Goal: Task Accomplishment & Management: Complete application form

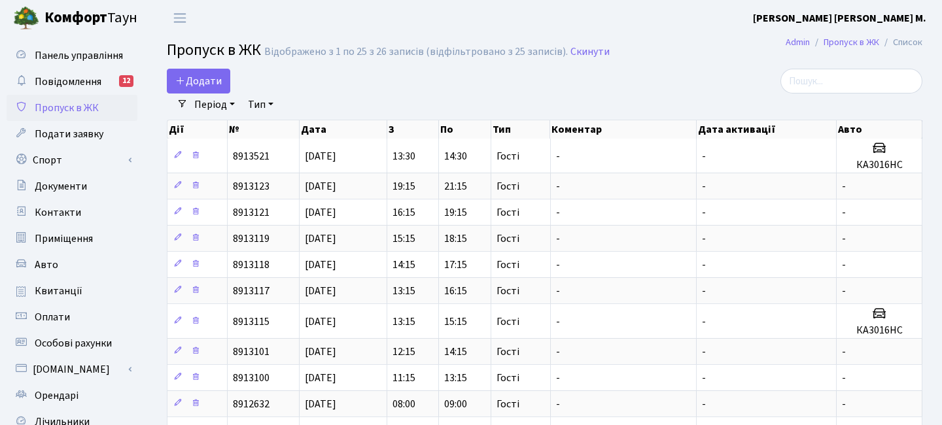
select select "25"
click at [217, 77] on span "Додати" at bounding box center [198, 81] width 46 height 14
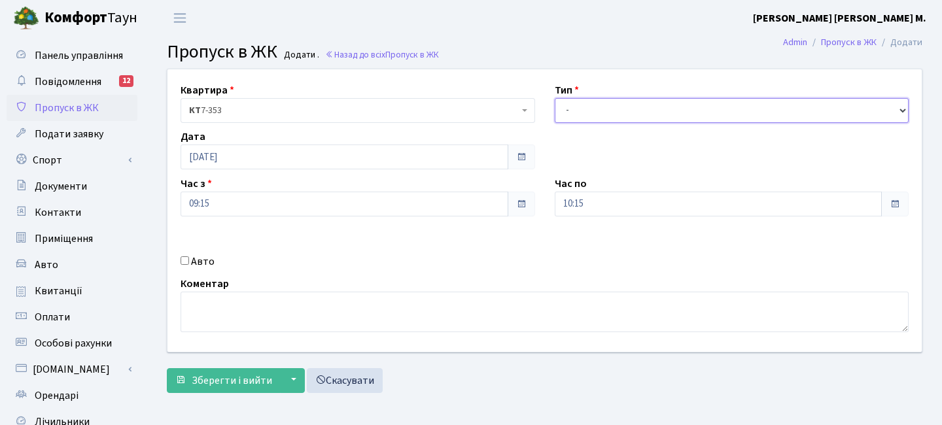
click at [580, 109] on select "- Доставка Таксі Гості Сервіс" at bounding box center [732, 110] width 355 height 25
select select "3"
click at [555, 98] on select "- Доставка Таксі Гості Сервіс" at bounding box center [732, 110] width 355 height 25
click at [291, 200] on input "09:15" at bounding box center [345, 204] width 328 height 25
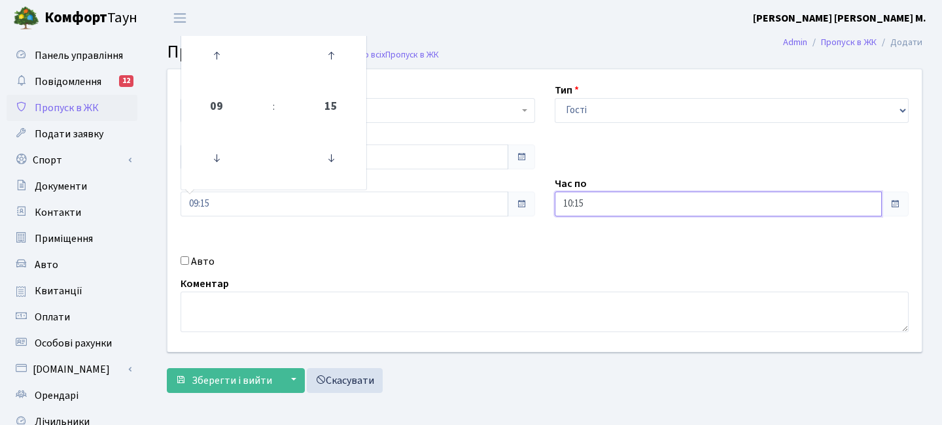
click at [600, 211] on input "10:15" at bounding box center [719, 204] width 328 height 25
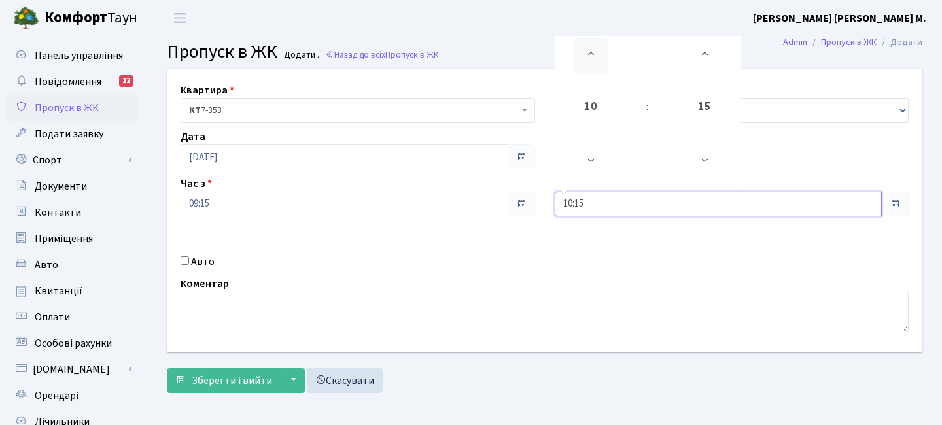
click at [587, 54] on icon at bounding box center [590, 55] width 35 height 35
type input "11:15"
click at [234, 385] on span "Зберегти і вийти" at bounding box center [232, 381] width 80 height 14
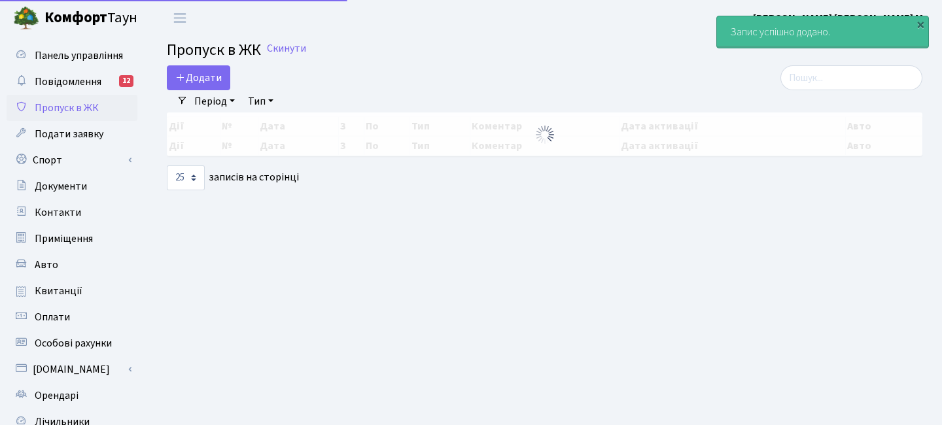
select select "25"
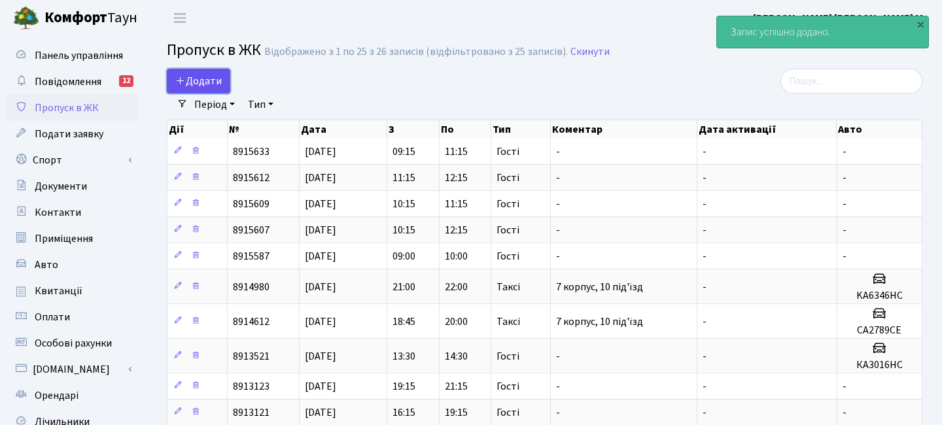
click at [204, 78] on span "Додати" at bounding box center [198, 81] width 46 height 14
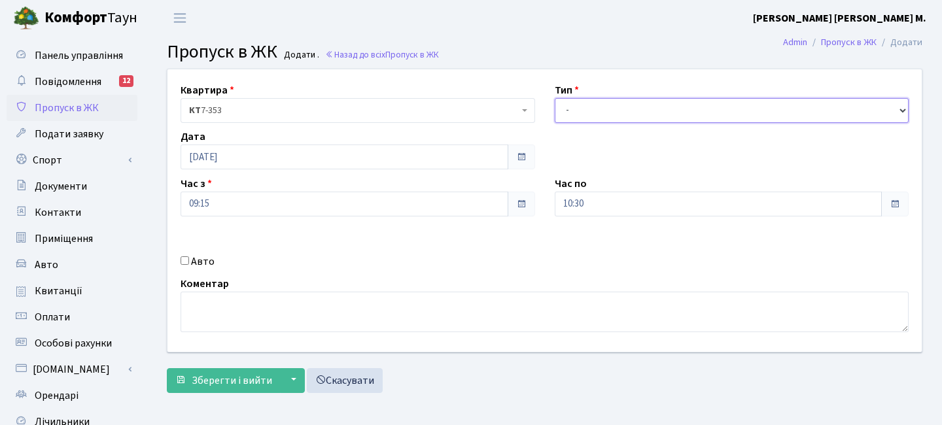
click at [590, 118] on select "- Доставка Таксі Гості Сервіс" at bounding box center [732, 110] width 355 height 25
select select "3"
click at [555, 98] on select "- Доставка Таксі Гості Сервіс" at bounding box center [732, 110] width 355 height 25
click at [295, 202] on input "09:15" at bounding box center [345, 204] width 328 height 25
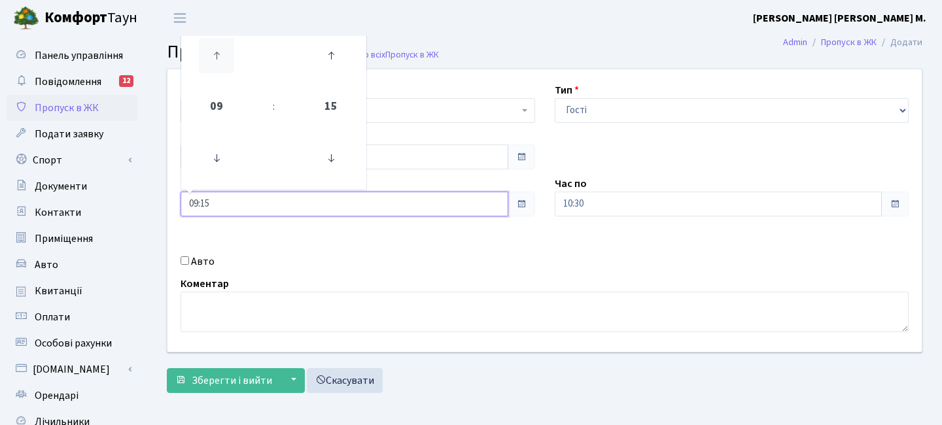
click at [228, 67] on icon at bounding box center [216, 55] width 35 height 35
click at [229, 66] on icon at bounding box center [216, 55] width 35 height 35
type input "12:15"
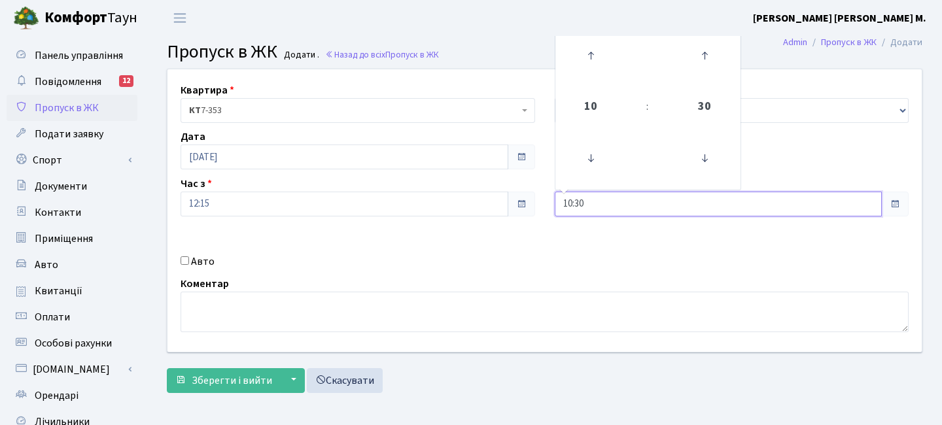
click at [612, 203] on input "10:30" at bounding box center [719, 204] width 328 height 25
click at [585, 41] on icon at bounding box center [590, 55] width 35 height 35
click at [586, 42] on icon at bounding box center [590, 55] width 35 height 35
click at [586, 43] on icon at bounding box center [590, 55] width 35 height 35
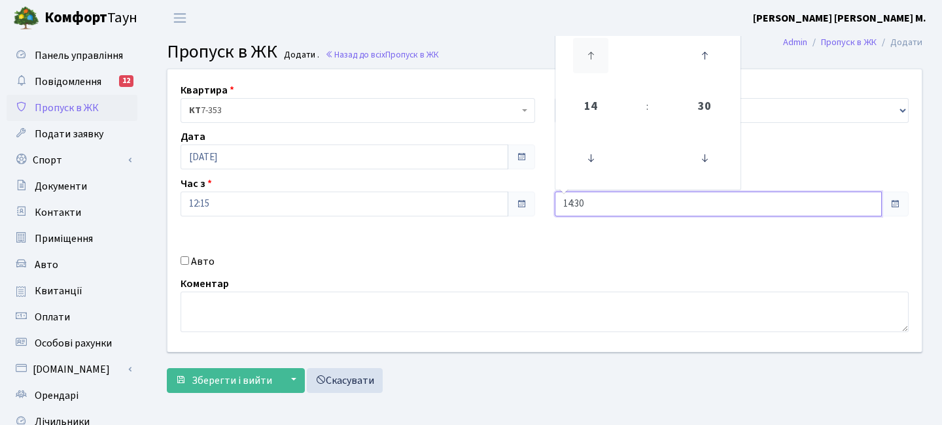
click at [588, 44] on icon at bounding box center [590, 55] width 35 height 35
type input "15:30"
click at [228, 384] on span "Зберегти і вийти" at bounding box center [232, 381] width 80 height 14
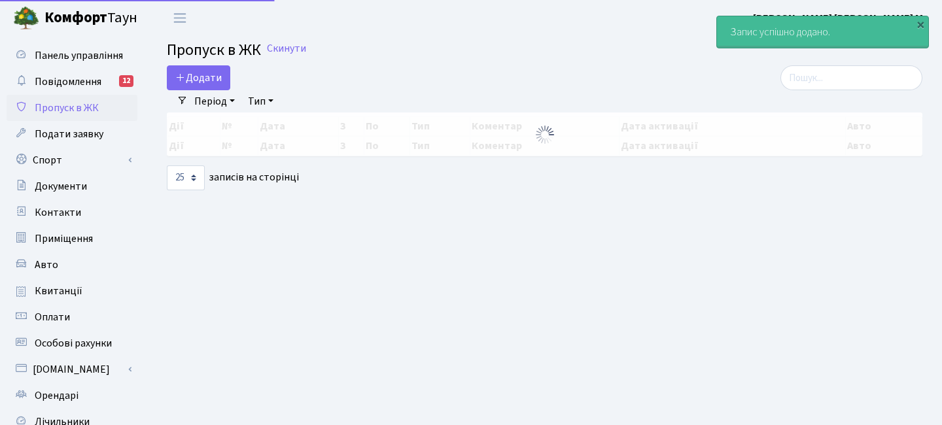
select select "25"
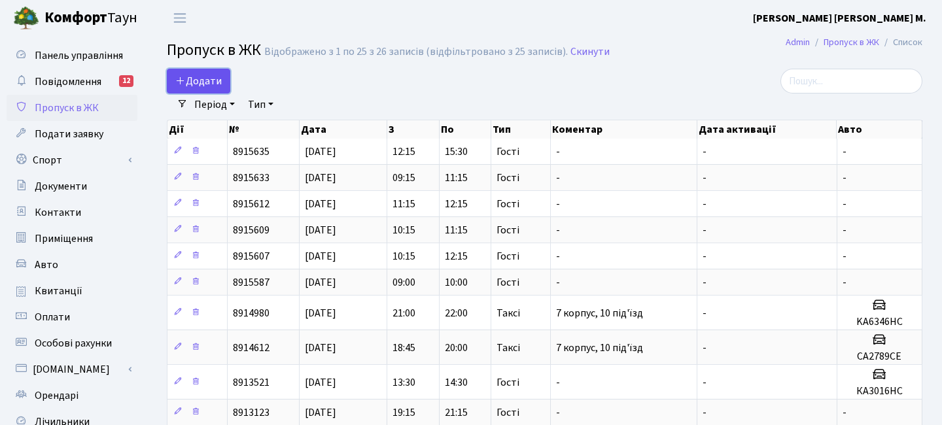
click at [222, 74] on link "Додати" at bounding box center [198, 81] width 63 height 25
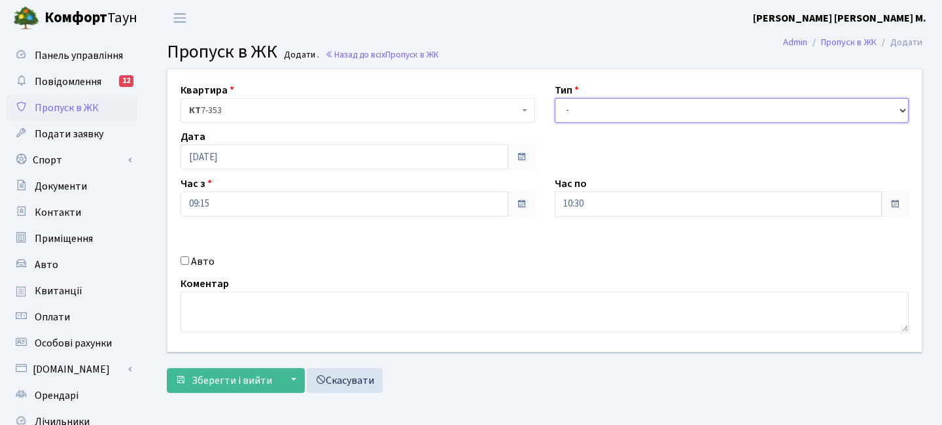
click at [581, 113] on select "- Доставка Таксі Гості Сервіс" at bounding box center [732, 110] width 355 height 25
select select "3"
click at [555, 98] on select "- Доставка Таксі Гості Сервіс" at bounding box center [732, 110] width 355 height 25
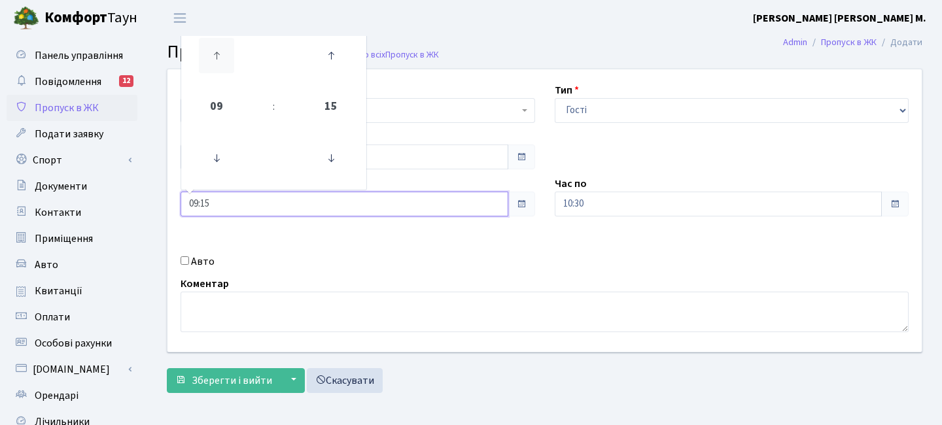
drag, startPoint x: 232, startPoint y: 206, endPoint x: 215, endPoint y: 68, distance: 139.0
click at [231, 206] on input "09:15" at bounding box center [345, 204] width 328 height 25
click at [215, 62] on icon at bounding box center [216, 55] width 35 height 35
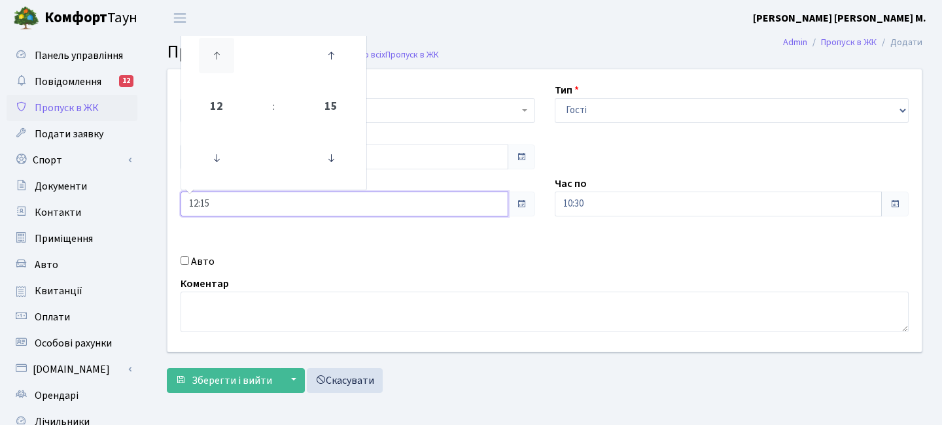
click at [215, 62] on icon at bounding box center [216, 55] width 35 height 35
type input "13:15"
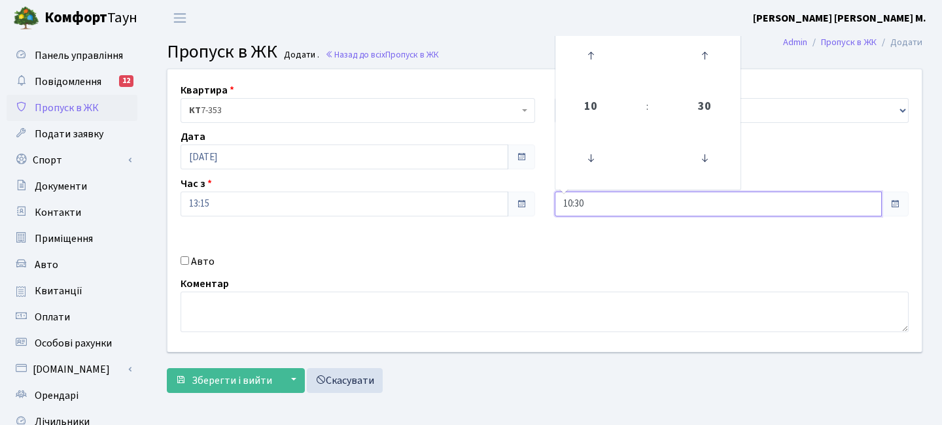
click at [586, 199] on input "10:30" at bounding box center [719, 204] width 328 height 25
click at [588, 58] on icon at bounding box center [590, 55] width 35 height 35
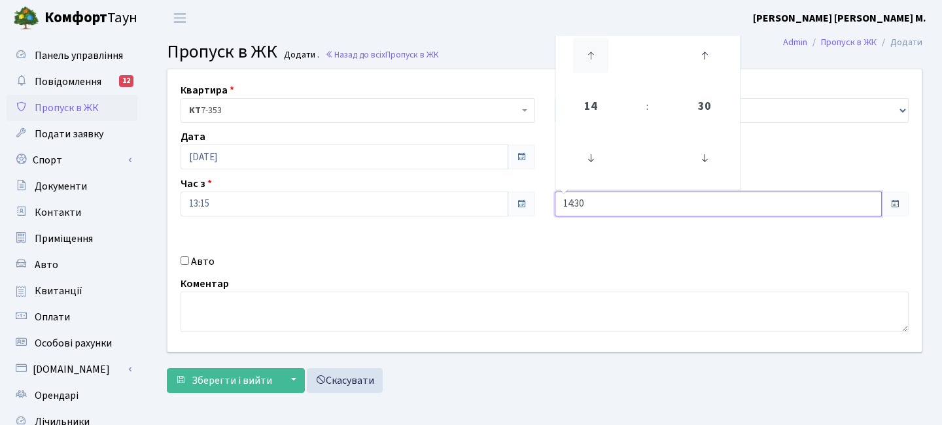
click at [588, 58] on icon at bounding box center [590, 55] width 35 height 35
type input "15:30"
click at [232, 377] on span "Зберегти і вийти" at bounding box center [232, 381] width 80 height 14
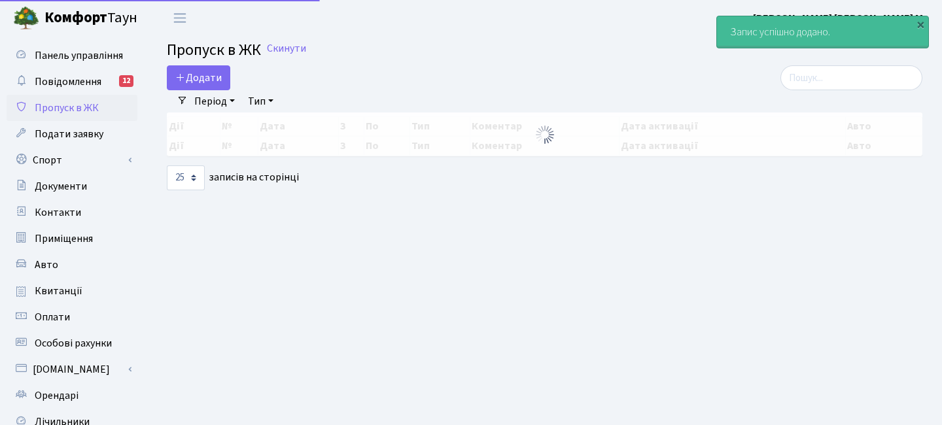
select select "25"
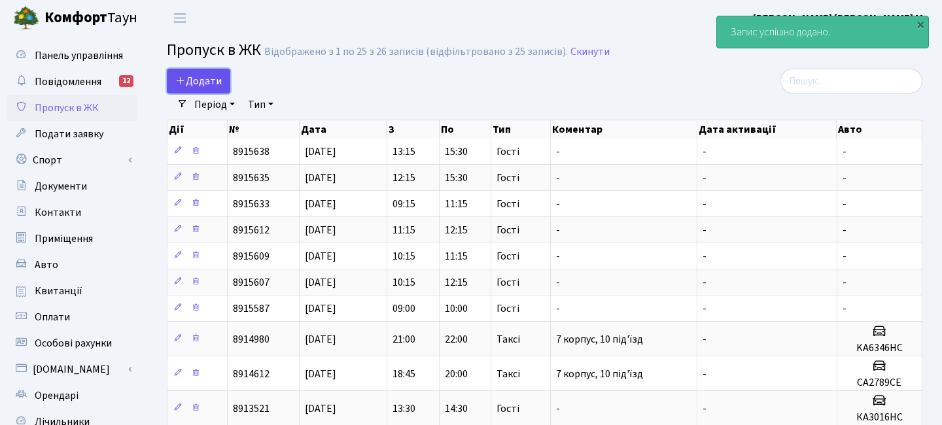
click at [221, 82] on span "Додати" at bounding box center [198, 81] width 46 height 14
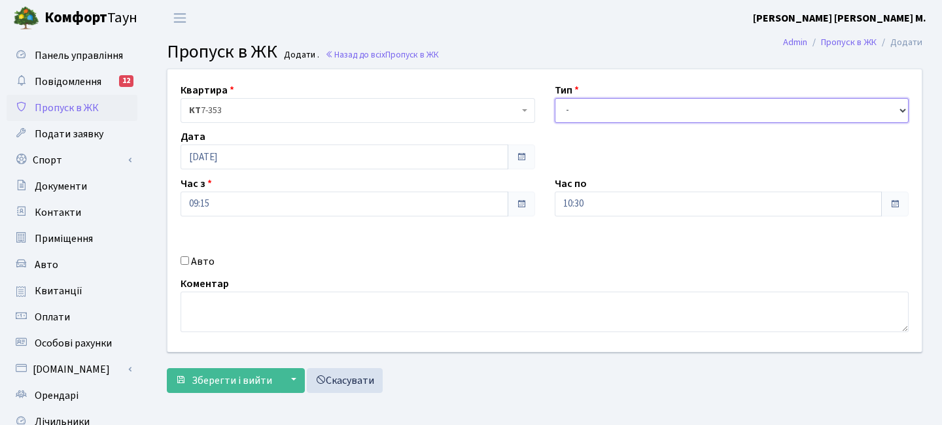
click at [606, 109] on select "- Доставка Таксі Гості Сервіс" at bounding box center [732, 110] width 355 height 25
select select "3"
click at [555, 98] on select "- Доставка Таксі Гості Сервіс" at bounding box center [732, 110] width 355 height 25
click at [225, 192] on input "09:15" at bounding box center [345, 204] width 328 height 25
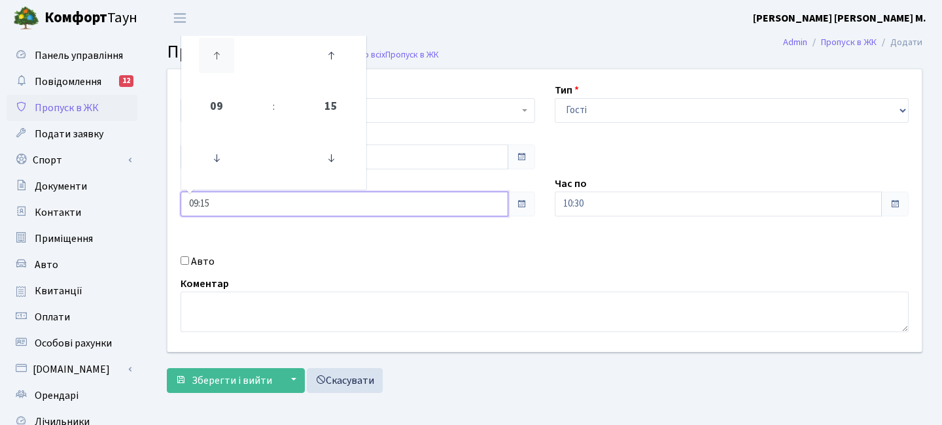
click at [228, 51] on icon at bounding box center [216, 55] width 35 height 35
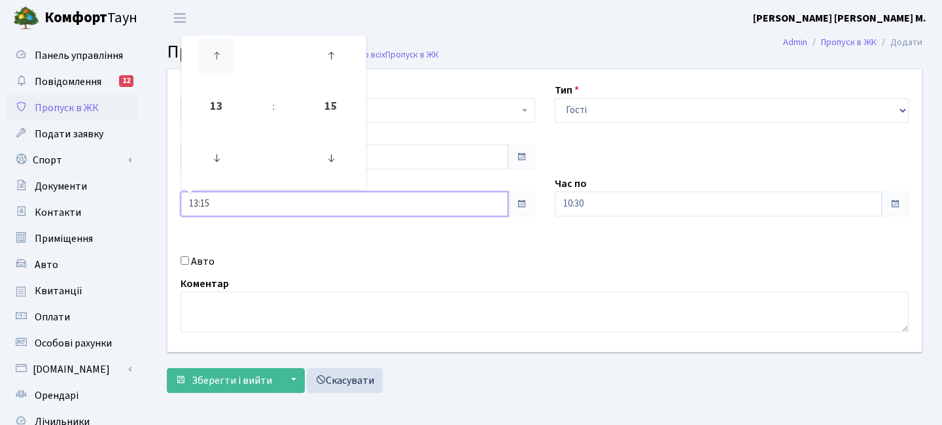
type input "14:15"
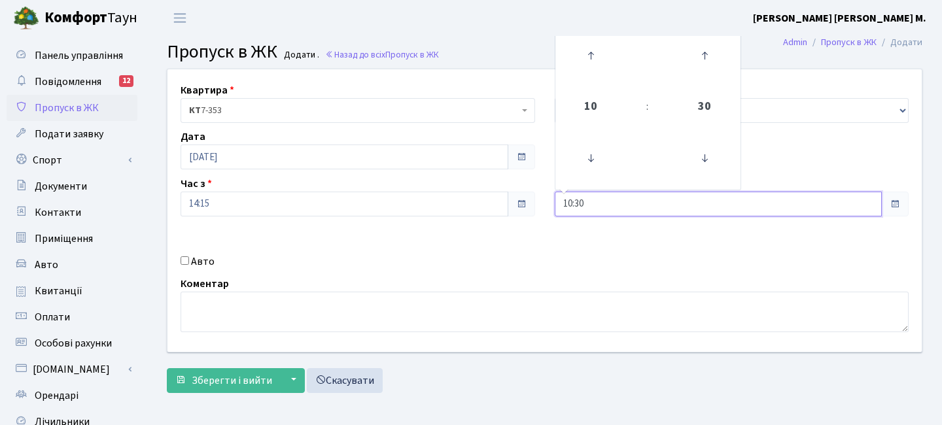
click at [573, 202] on input "10:30" at bounding box center [719, 204] width 328 height 25
click at [599, 67] on icon at bounding box center [590, 55] width 35 height 35
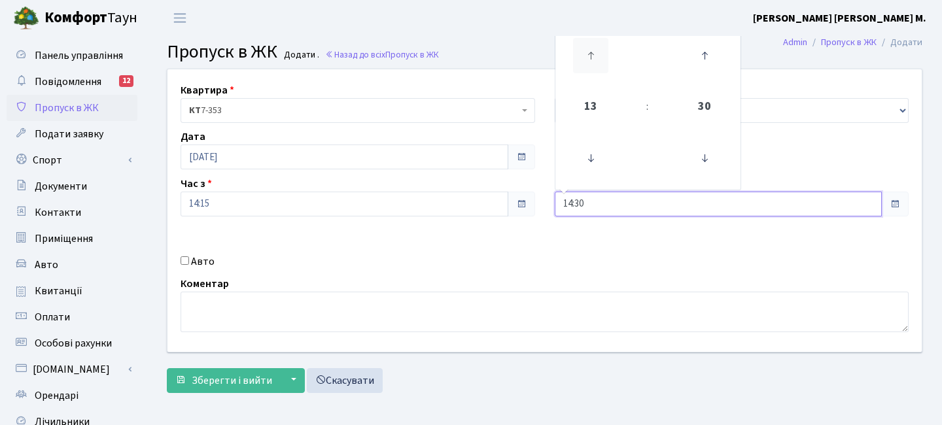
click at [599, 67] on icon at bounding box center [590, 55] width 35 height 35
type input "16:30"
click at [241, 372] on button "Зберегти і вийти" at bounding box center [224, 380] width 114 height 25
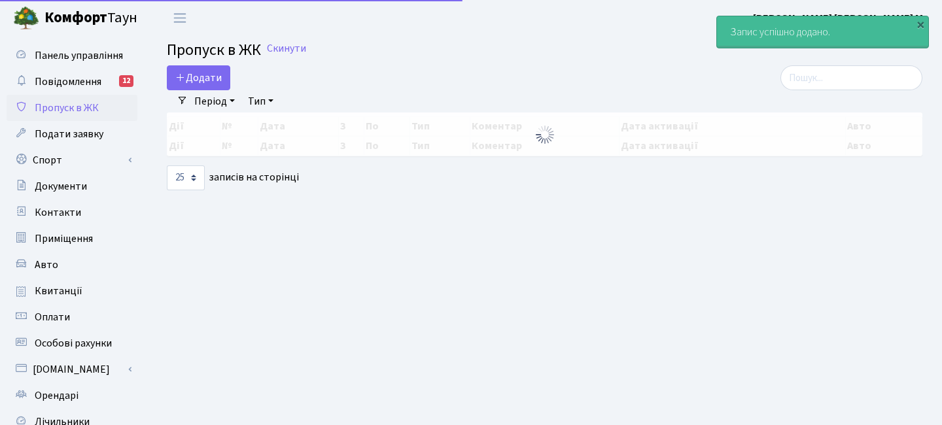
select select "25"
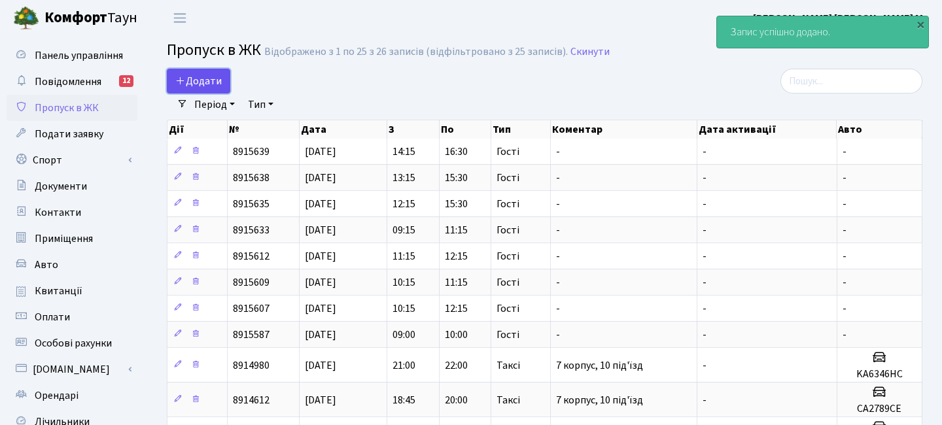
click at [211, 78] on span "Додати" at bounding box center [198, 81] width 46 height 14
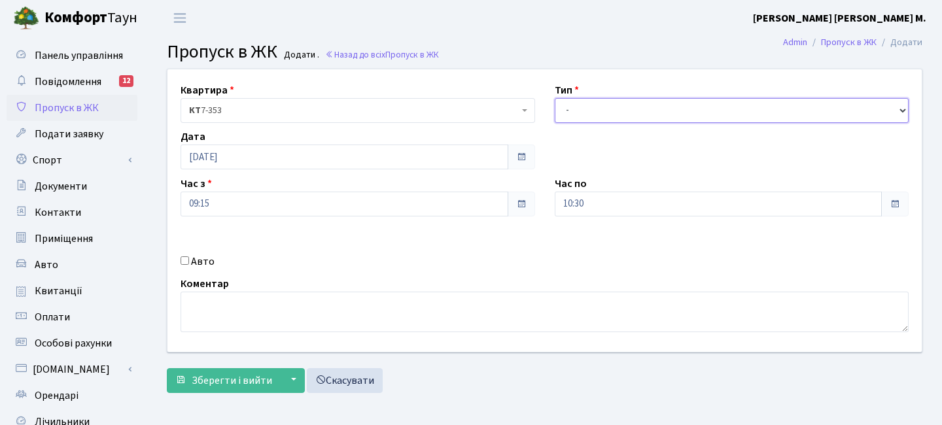
click at [581, 109] on select "- Доставка Таксі Гості Сервіс" at bounding box center [732, 110] width 355 height 25
select select "3"
click at [555, 98] on select "- Доставка Таксі Гості Сервіс" at bounding box center [732, 110] width 355 height 25
drag, startPoint x: 237, startPoint y: 212, endPoint x: 237, endPoint y: 195, distance: 17.0
click at [236, 212] on input "09:15" at bounding box center [345, 204] width 328 height 25
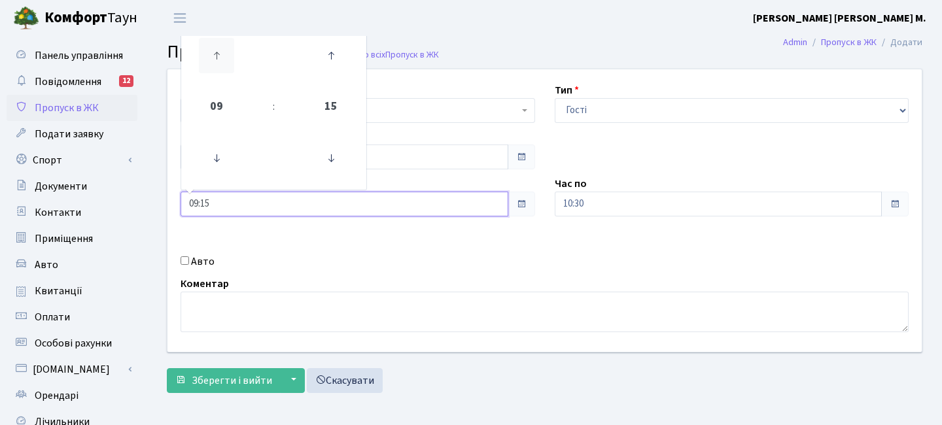
click at [225, 69] on icon at bounding box center [216, 55] width 35 height 35
click at [225, 68] on icon at bounding box center [216, 55] width 35 height 35
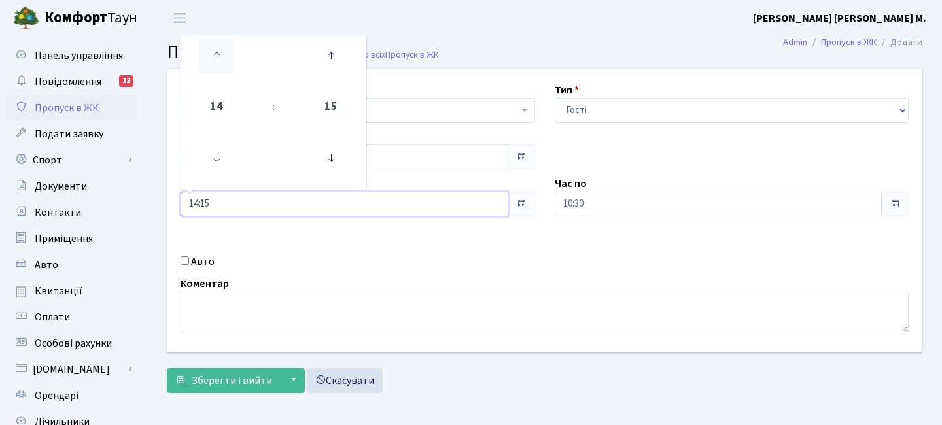
click at [226, 68] on icon at bounding box center [216, 55] width 35 height 35
type input "15:15"
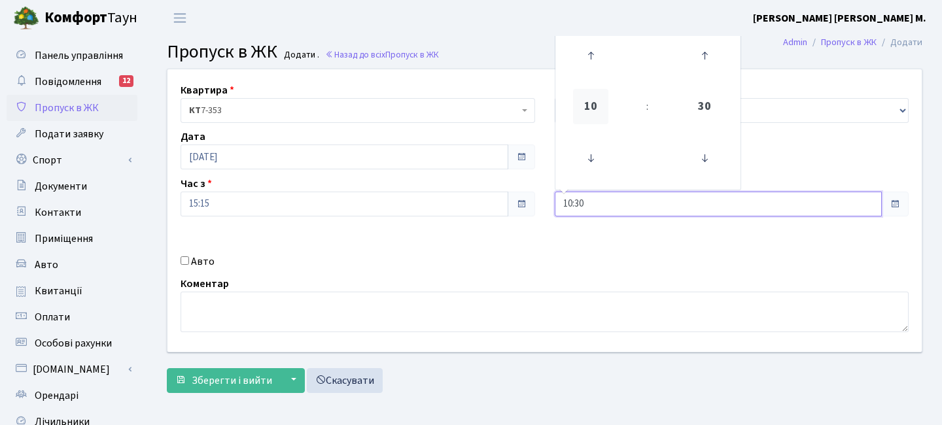
drag, startPoint x: 612, startPoint y: 196, endPoint x: 603, endPoint y: 92, distance: 104.4
click at [612, 195] on input "10:30" at bounding box center [719, 204] width 328 height 25
click at [594, 58] on icon at bounding box center [590, 55] width 35 height 35
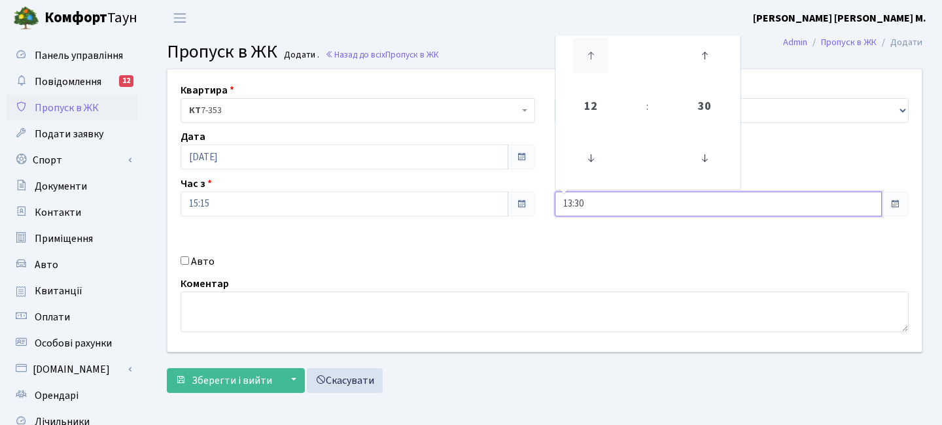
click at [594, 58] on icon at bounding box center [590, 55] width 35 height 35
type input "17:30"
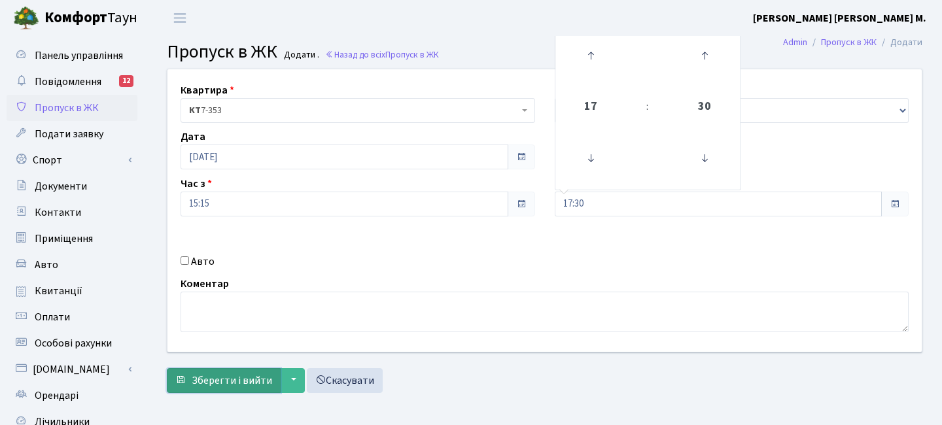
drag, startPoint x: 219, startPoint y: 380, endPoint x: 213, endPoint y: 379, distance: 6.7
click at [217, 380] on span "Зберегти і вийти" at bounding box center [232, 381] width 80 height 14
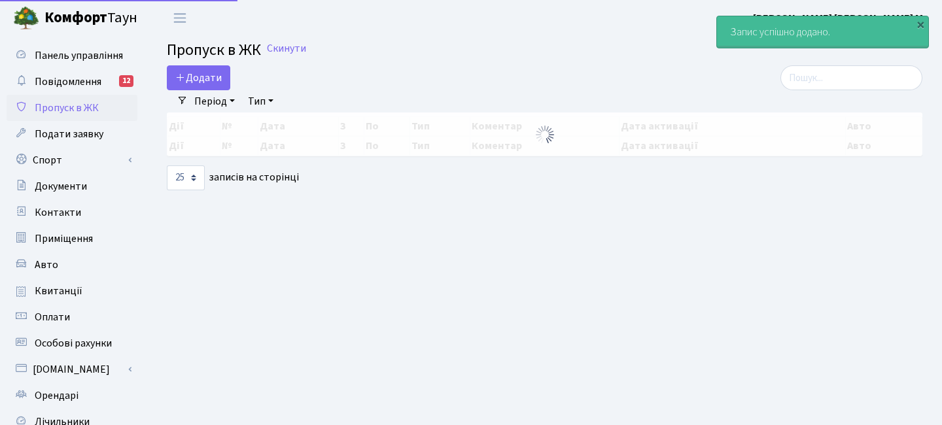
select select "25"
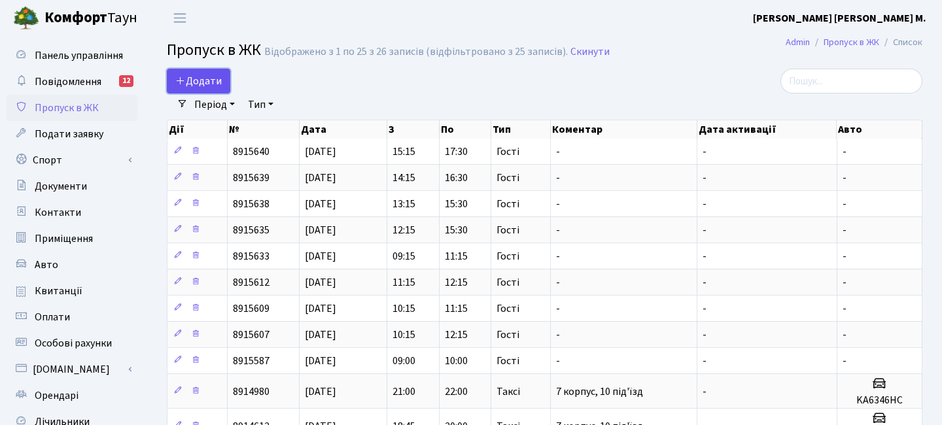
click at [213, 82] on span "Додати" at bounding box center [198, 81] width 46 height 14
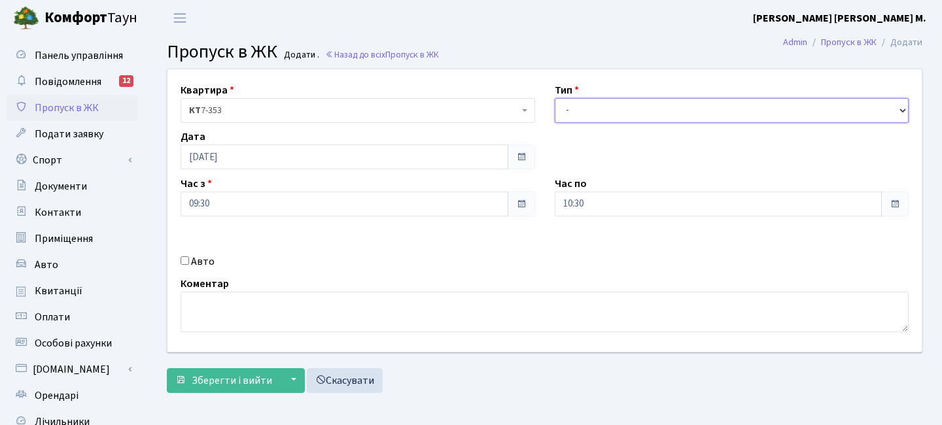
click at [639, 111] on select "- Доставка Таксі Гості Сервіс" at bounding box center [732, 110] width 355 height 25
select select "3"
click at [555, 98] on select "- Доставка Таксі Гості Сервіс" at bounding box center [732, 110] width 355 height 25
click at [288, 206] on input "09:30" at bounding box center [345, 204] width 328 height 25
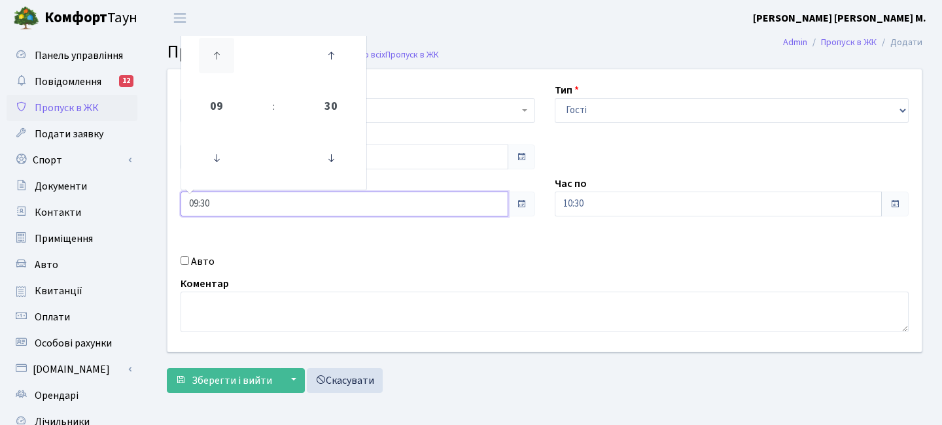
click at [219, 41] on icon at bounding box center [216, 55] width 35 height 35
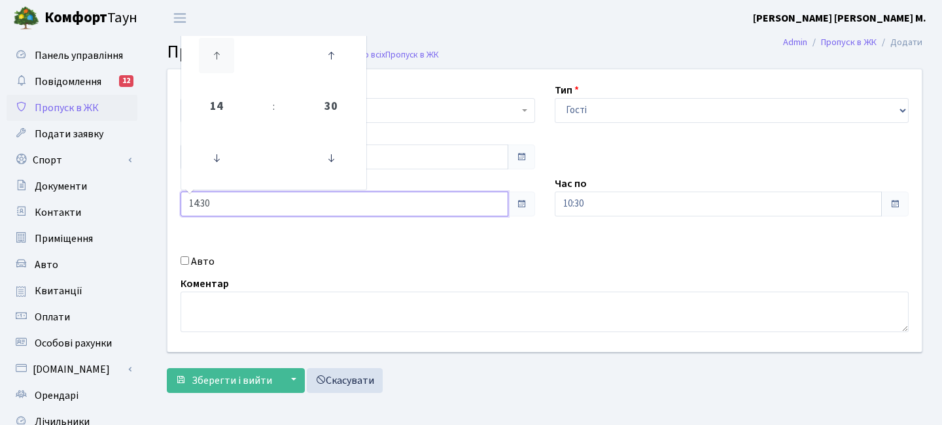
click at [219, 41] on icon at bounding box center [216, 55] width 35 height 35
type input "16:30"
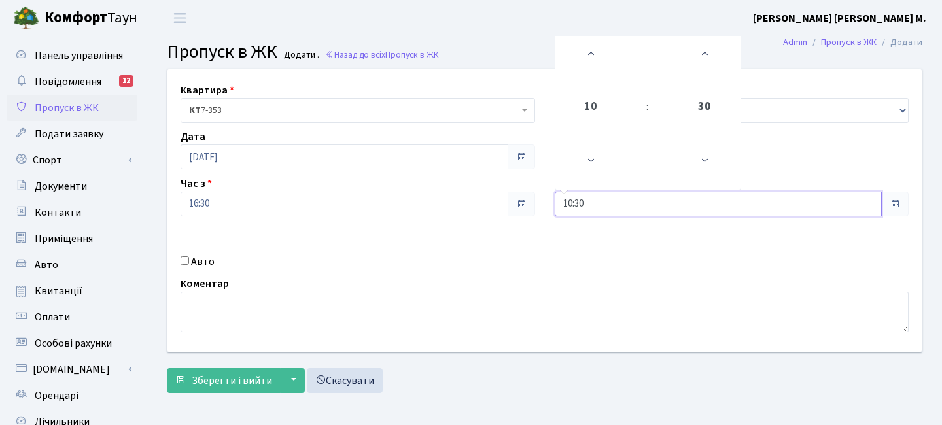
click at [613, 196] on input "10:30" at bounding box center [719, 204] width 328 height 25
click at [588, 54] on icon at bounding box center [590, 55] width 35 height 35
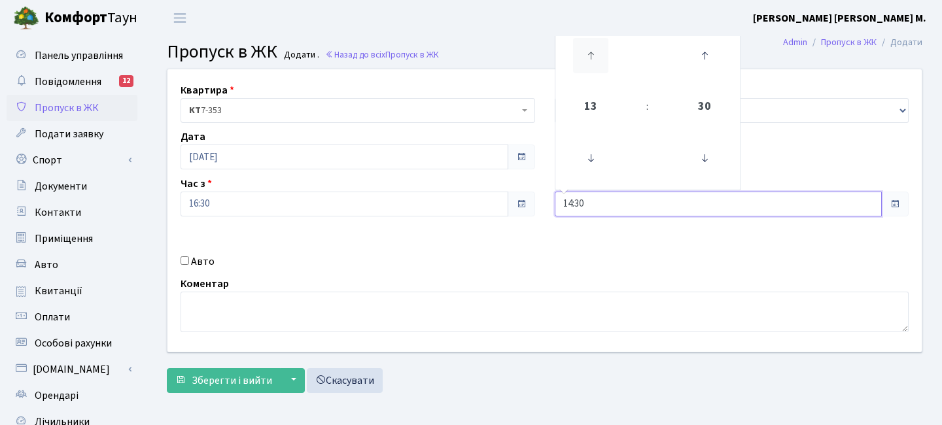
click at [588, 54] on icon at bounding box center [590, 55] width 35 height 35
type input "18:30"
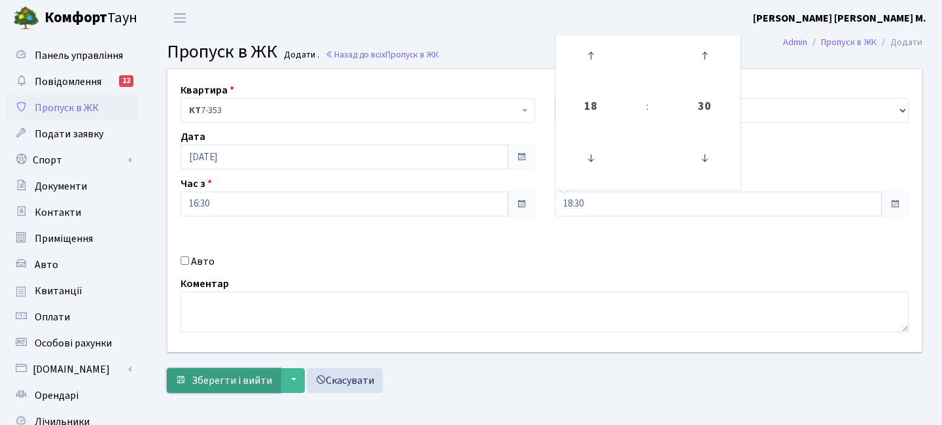
click at [232, 374] on span "Зберегти і вийти" at bounding box center [232, 381] width 80 height 14
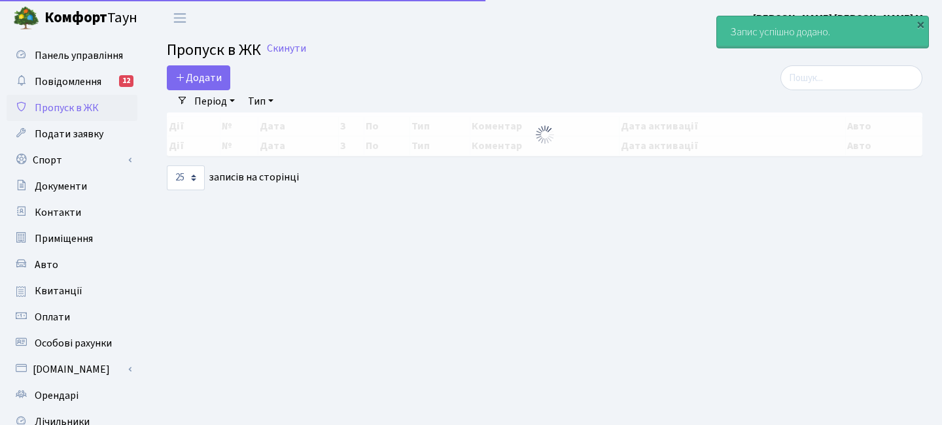
select select "25"
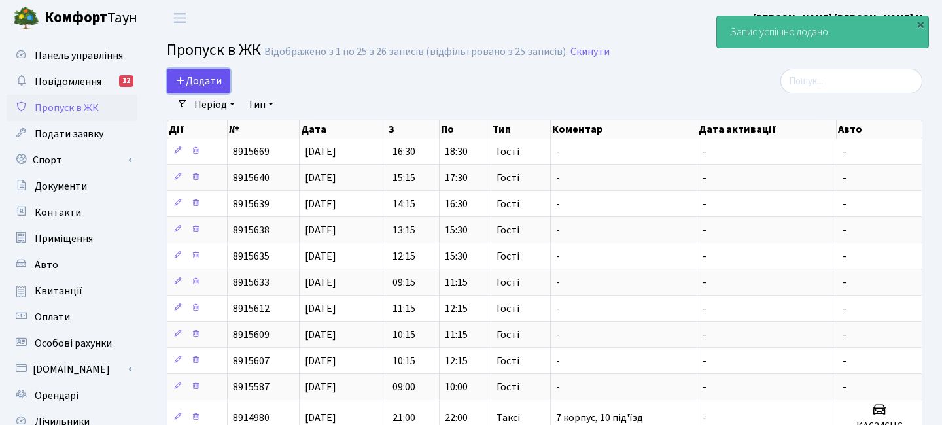
click at [205, 77] on span "Додати" at bounding box center [198, 81] width 46 height 14
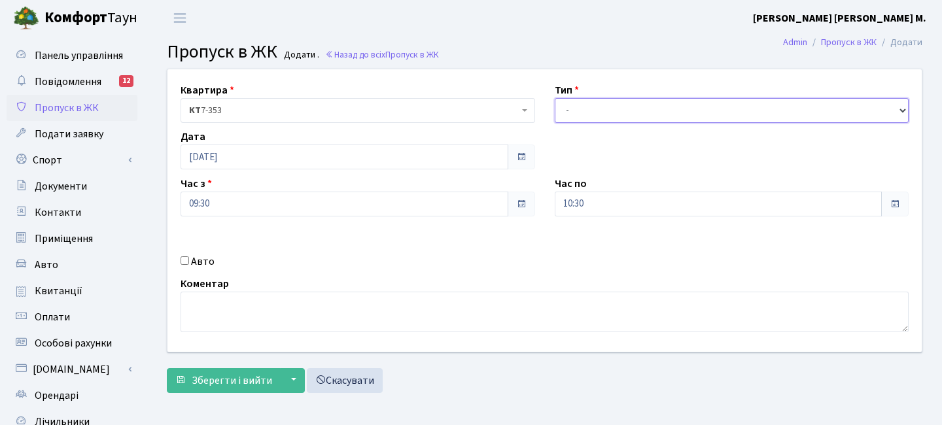
click at [595, 103] on select "- Доставка Таксі Гості Сервіс" at bounding box center [732, 110] width 355 height 25
select select "3"
click at [555, 98] on select "- Доставка Таксі Гості Сервіс" at bounding box center [732, 110] width 355 height 25
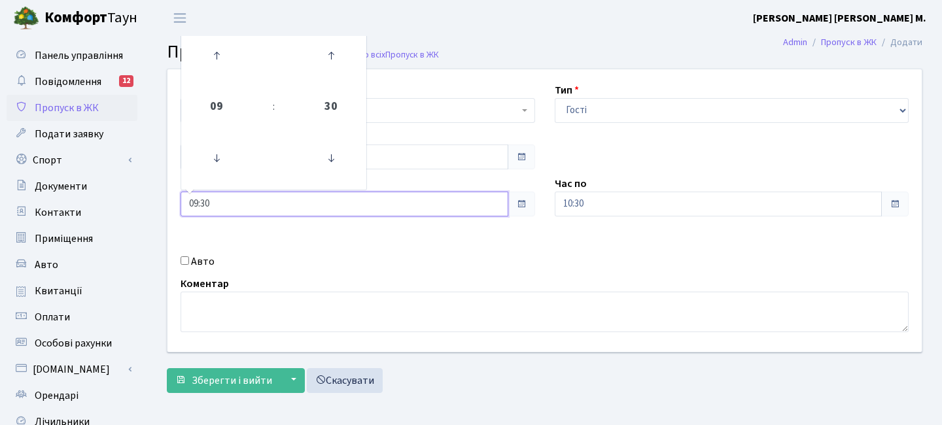
drag, startPoint x: 258, startPoint y: 195, endPoint x: 253, endPoint y: 166, distance: 29.3
click at [256, 194] on input "09:30" at bounding box center [345, 204] width 328 height 25
click at [212, 57] on icon at bounding box center [216, 55] width 35 height 35
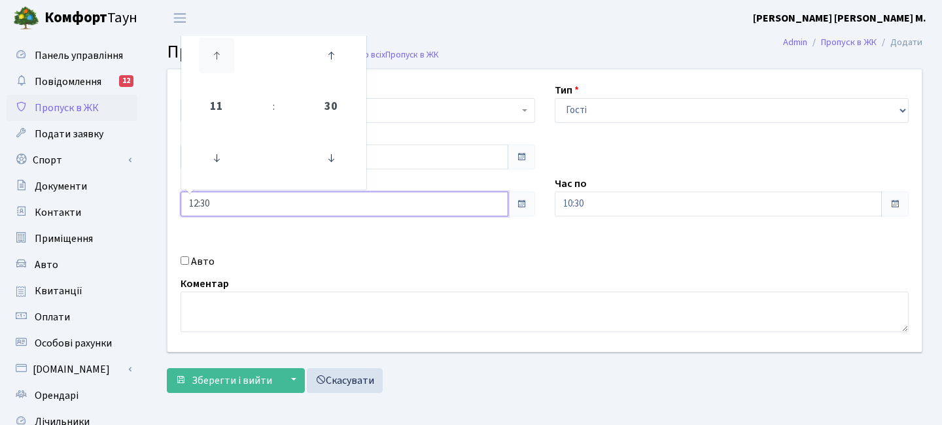
click at [212, 57] on icon at bounding box center [216, 55] width 35 height 35
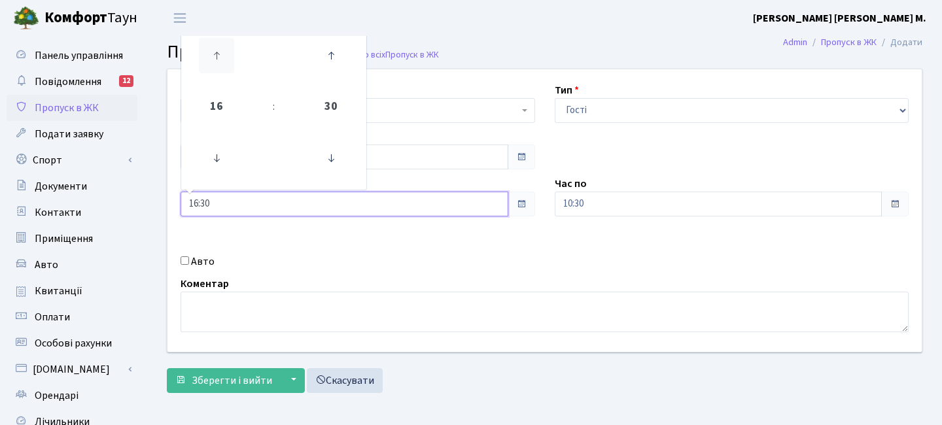
type input "17:30"
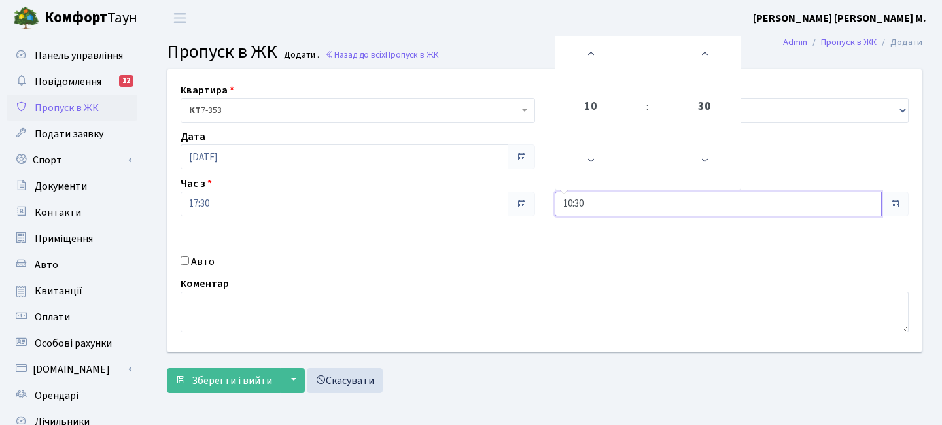
click at [559, 205] on input "10:30" at bounding box center [719, 204] width 328 height 25
click at [582, 48] on icon at bounding box center [590, 55] width 35 height 35
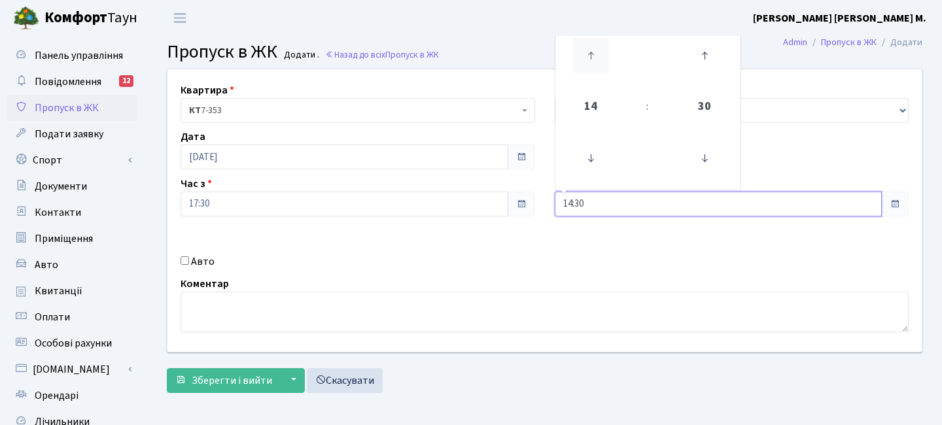
click at [582, 48] on icon at bounding box center [590, 55] width 35 height 35
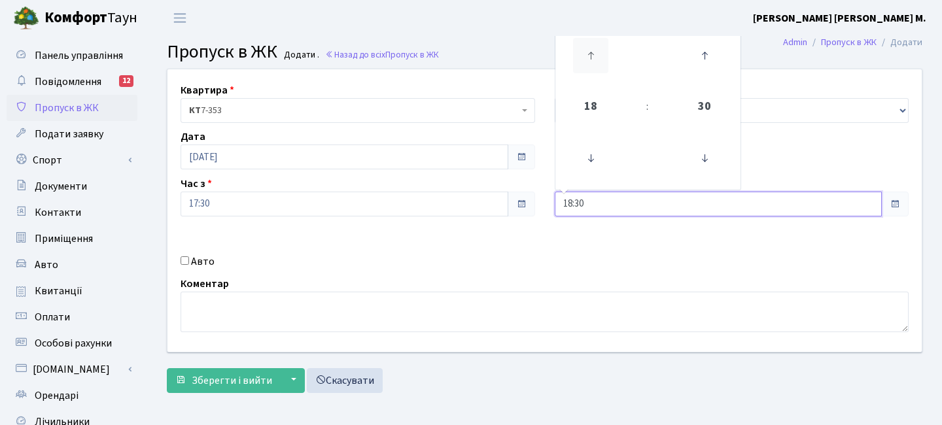
type input "19:30"
click at [231, 383] on span "Зберегти і вийти" at bounding box center [232, 381] width 80 height 14
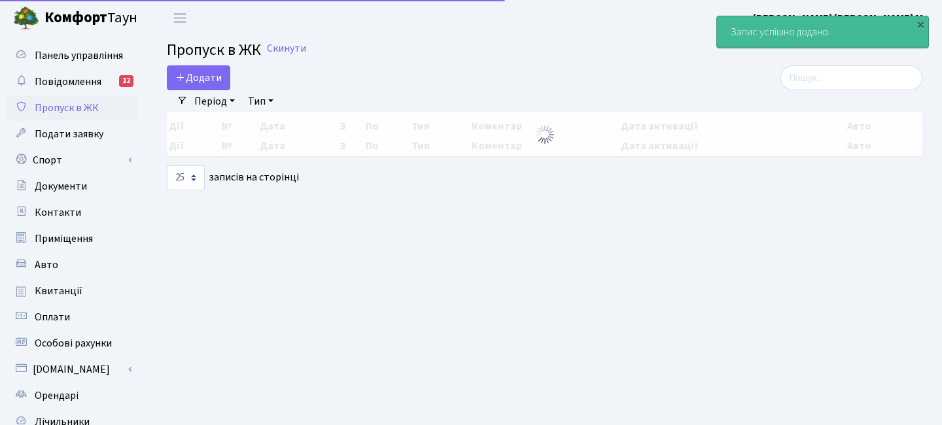
select select "25"
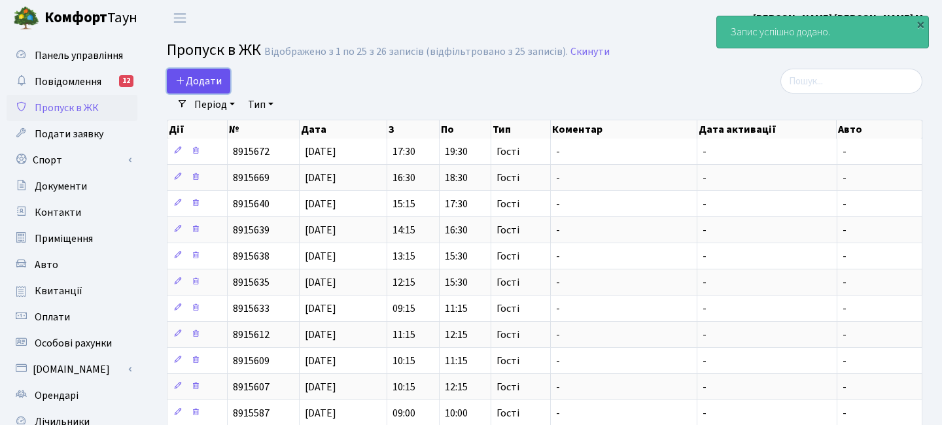
click at [209, 77] on span "Додати" at bounding box center [198, 81] width 46 height 14
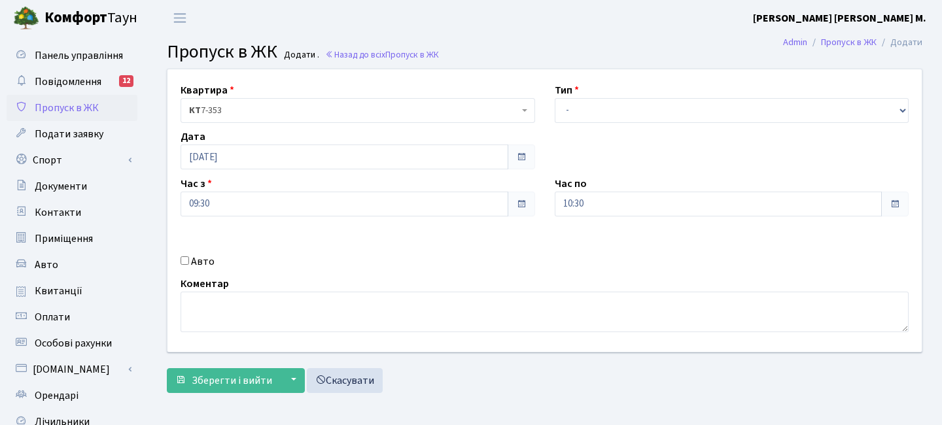
click at [588, 122] on div "Тип - Доставка Таксі Гості Сервіс" at bounding box center [732, 102] width 374 height 41
click at [590, 115] on select "- Доставка Таксі Гості Сервіс" at bounding box center [732, 110] width 355 height 25
select select "3"
click at [555, 98] on select "- Доставка Таксі Гості Сервіс" at bounding box center [732, 110] width 355 height 25
drag, startPoint x: 288, startPoint y: 211, endPoint x: 270, endPoint y: 198, distance: 22.4
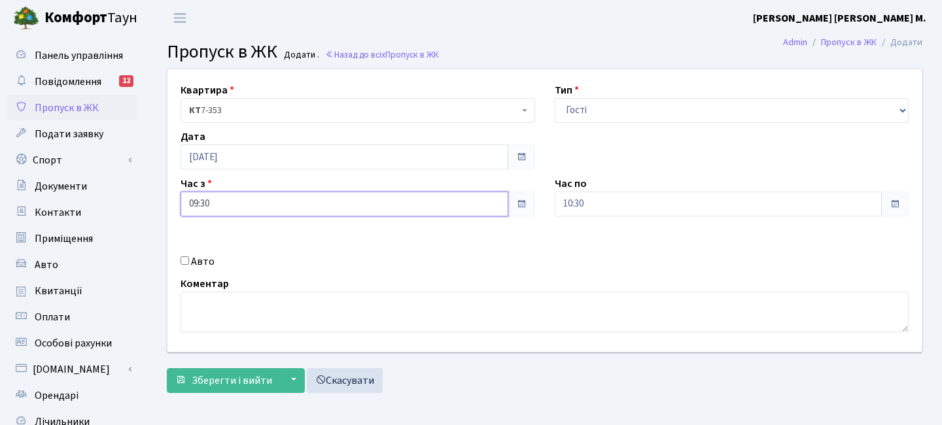
click at [287, 211] on input "09:30" at bounding box center [345, 204] width 328 height 25
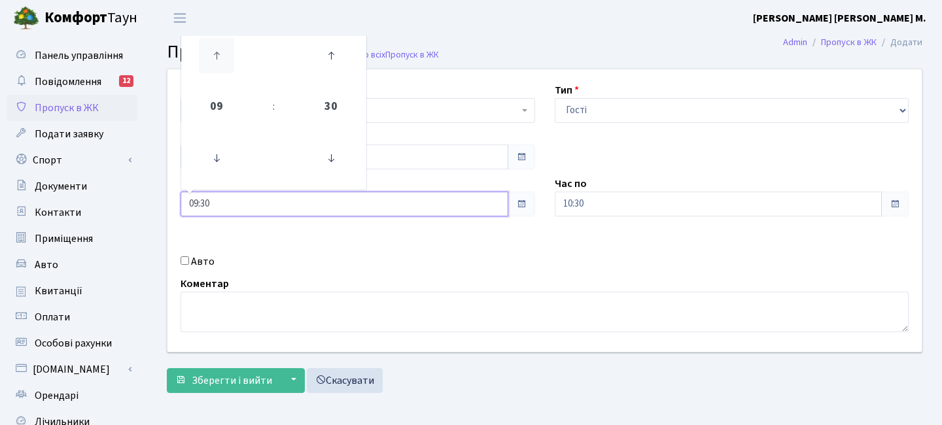
click at [219, 60] on icon at bounding box center [216, 55] width 35 height 35
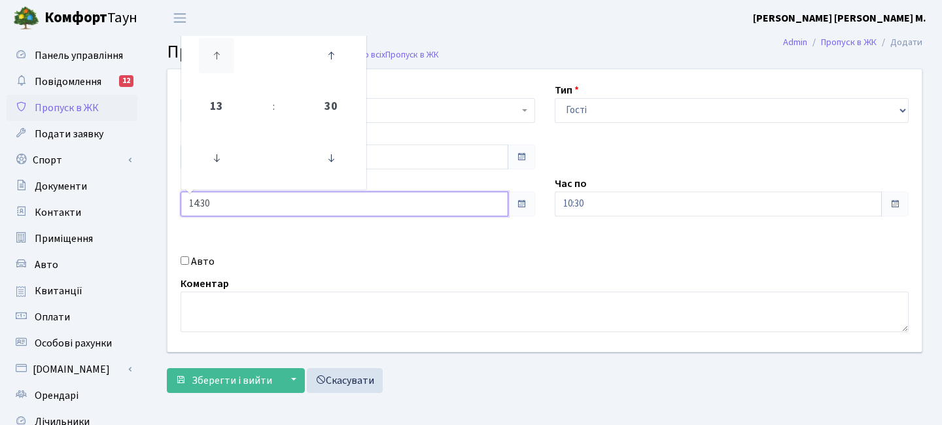
click at [219, 60] on icon at bounding box center [216, 55] width 35 height 35
type input "18:30"
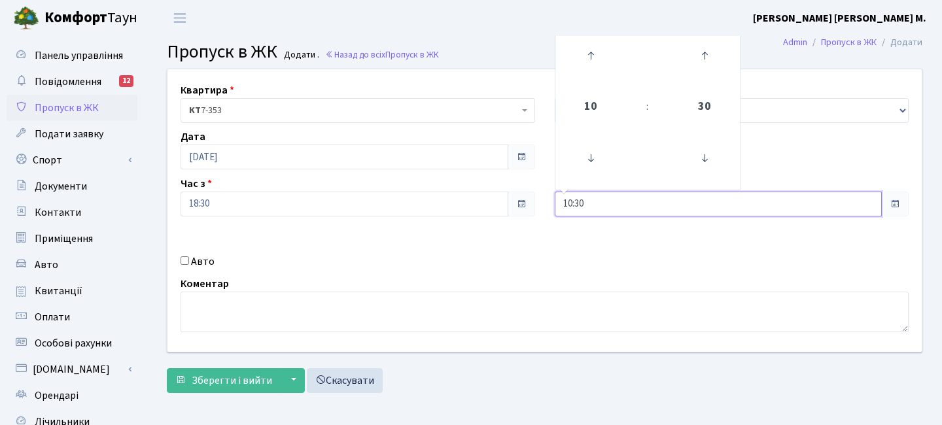
click at [592, 214] on input "10:30" at bounding box center [719, 204] width 328 height 25
click at [592, 59] on icon at bounding box center [590, 55] width 35 height 35
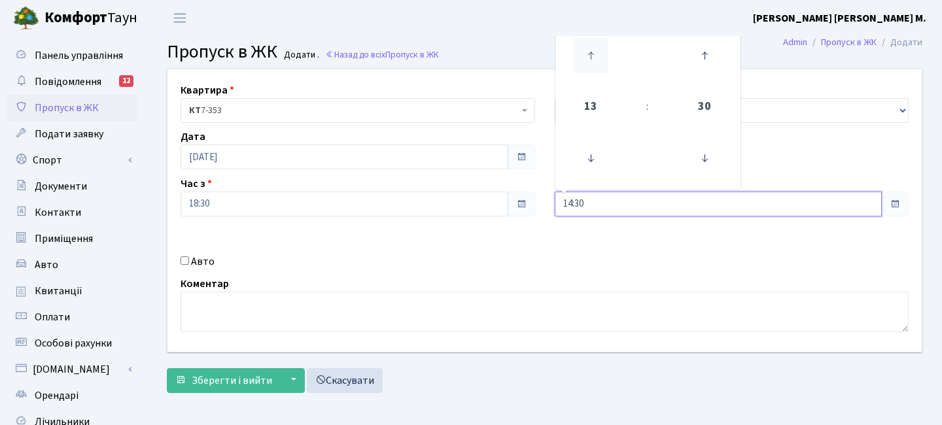
click at [592, 59] on icon at bounding box center [590, 55] width 35 height 35
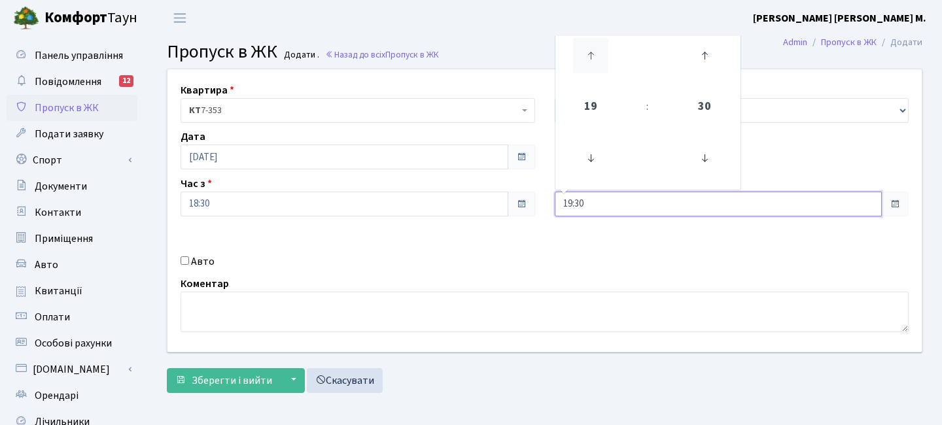
click at [592, 59] on icon at bounding box center [590, 55] width 35 height 35
type input "20:30"
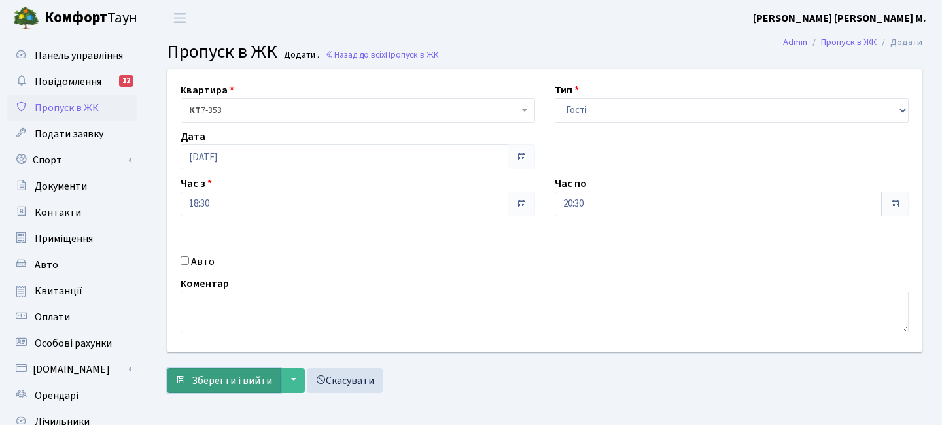
click at [264, 374] on span "Зберегти і вийти" at bounding box center [232, 381] width 80 height 14
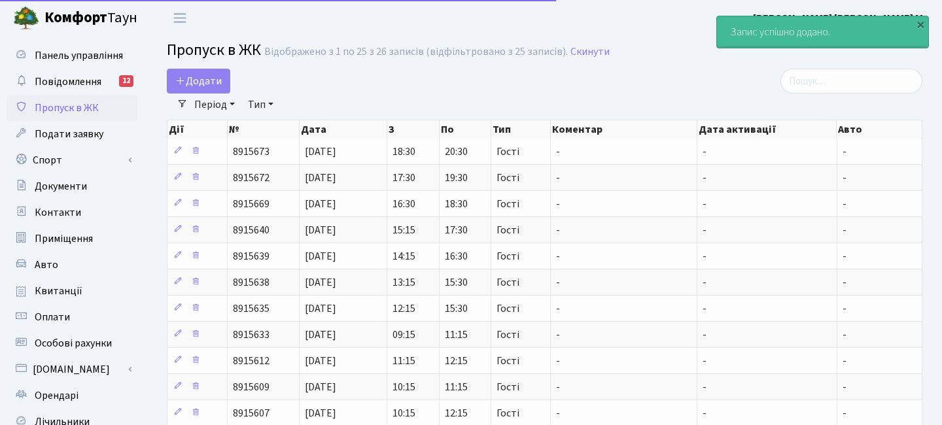
select select "25"
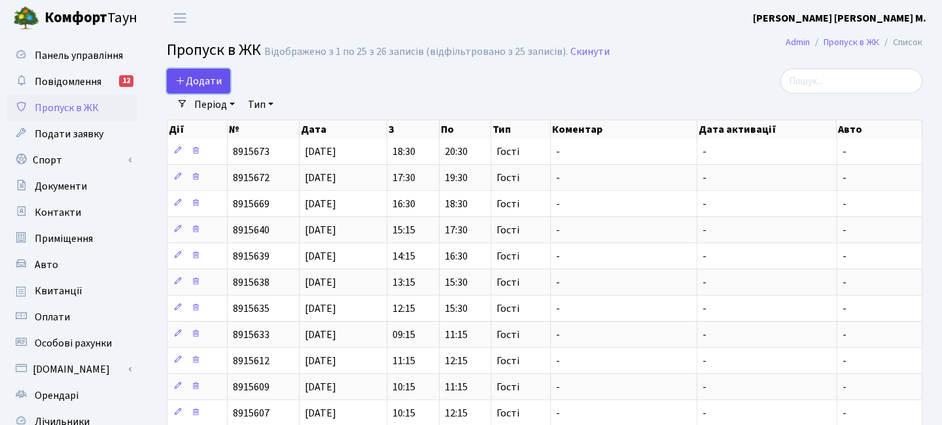
drag, startPoint x: 205, startPoint y: 76, endPoint x: 198, endPoint y: 81, distance: 9.4
click at [205, 76] on span "Додати" at bounding box center [198, 81] width 46 height 14
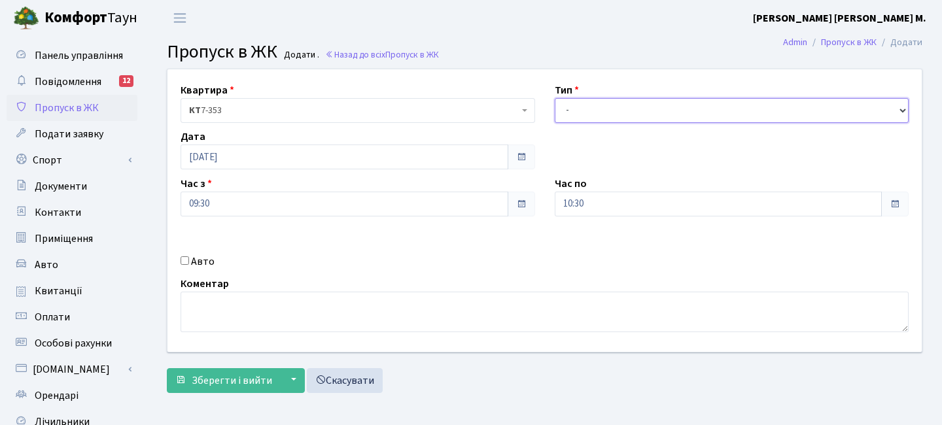
click at [620, 103] on select "- Доставка Таксі Гості Сервіс" at bounding box center [732, 110] width 355 height 25
select select "3"
click at [555, 98] on select "- Доставка Таксі Гості Сервіс" at bounding box center [732, 110] width 355 height 25
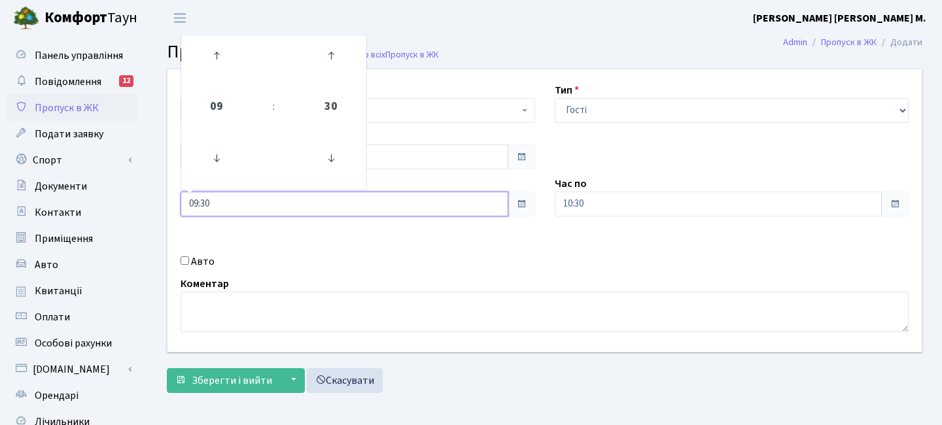
click at [215, 198] on input "09:30" at bounding box center [345, 204] width 328 height 25
click at [228, 59] on icon at bounding box center [216, 55] width 35 height 35
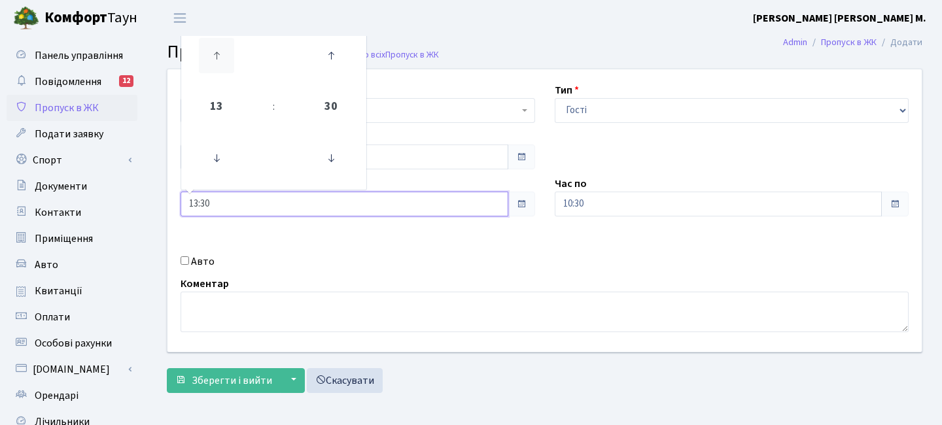
click at [228, 59] on icon at bounding box center [216, 55] width 35 height 35
click at [228, 58] on icon at bounding box center [216, 55] width 35 height 35
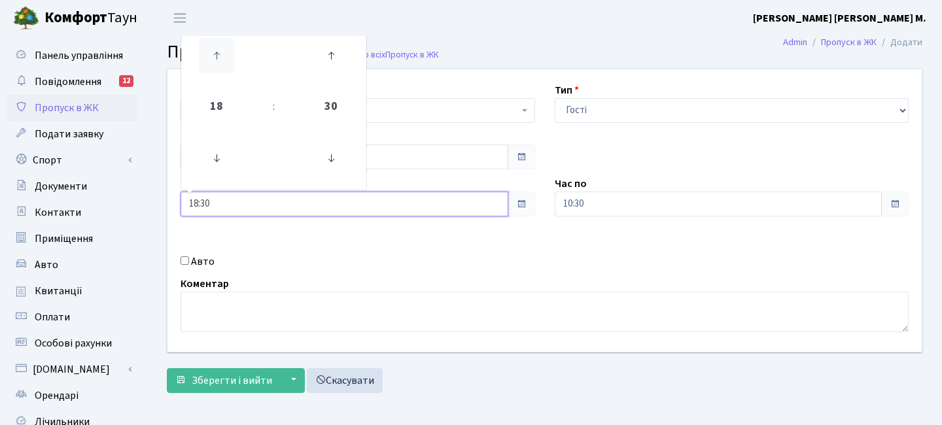
click at [228, 58] on icon at bounding box center [216, 55] width 35 height 35
type input "19:30"
click at [582, 200] on input "10:30" at bounding box center [719, 204] width 328 height 25
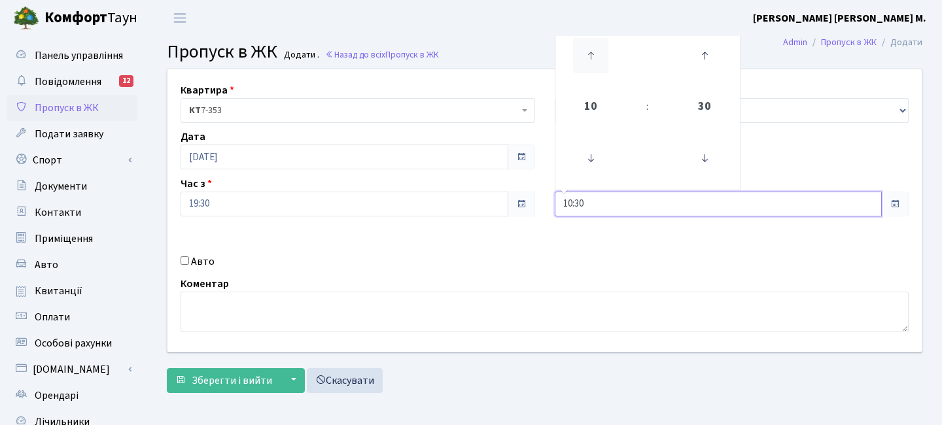
click at [588, 52] on icon at bounding box center [590, 55] width 35 height 35
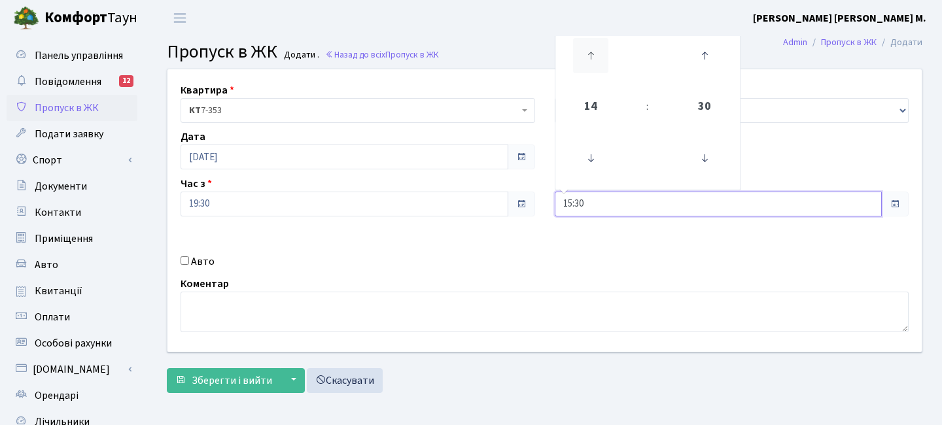
click at [588, 52] on icon at bounding box center [590, 55] width 35 height 35
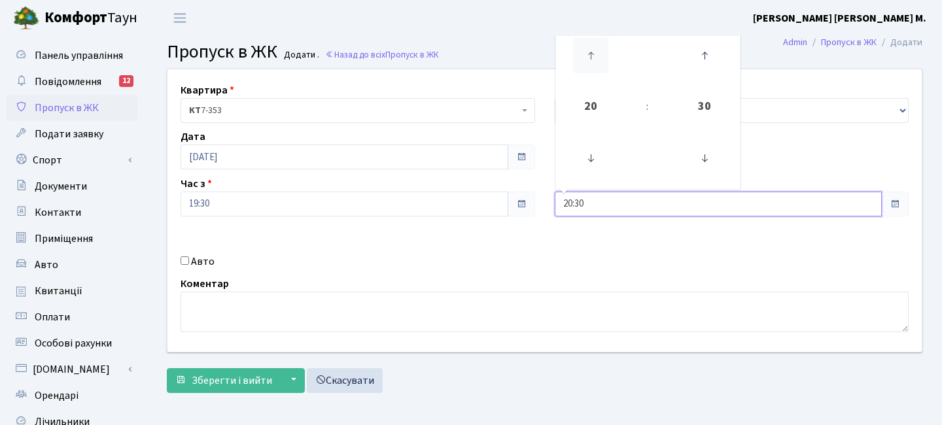
click at [588, 52] on icon at bounding box center [590, 55] width 35 height 35
type input "21:30"
click at [209, 375] on span "Зберегти і вийти" at bounding box center [232, 381] width 80 height 14
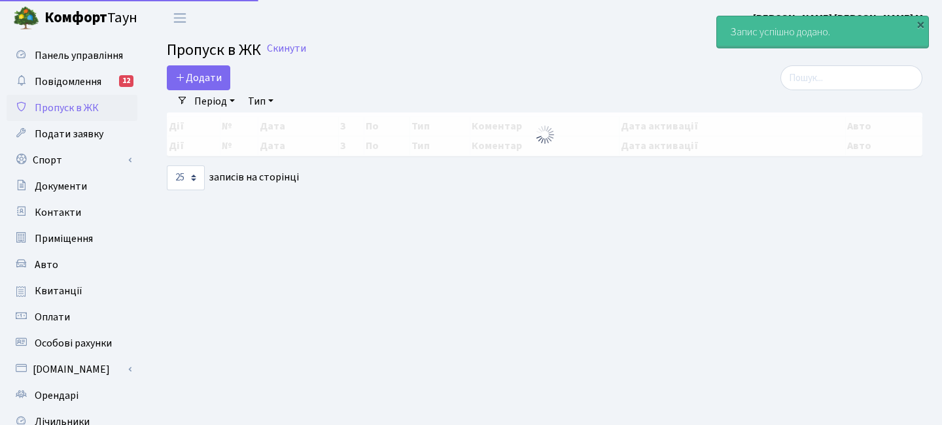
select select "25"
